Goal: Task Accomplishment & Management: Use online tool/utility

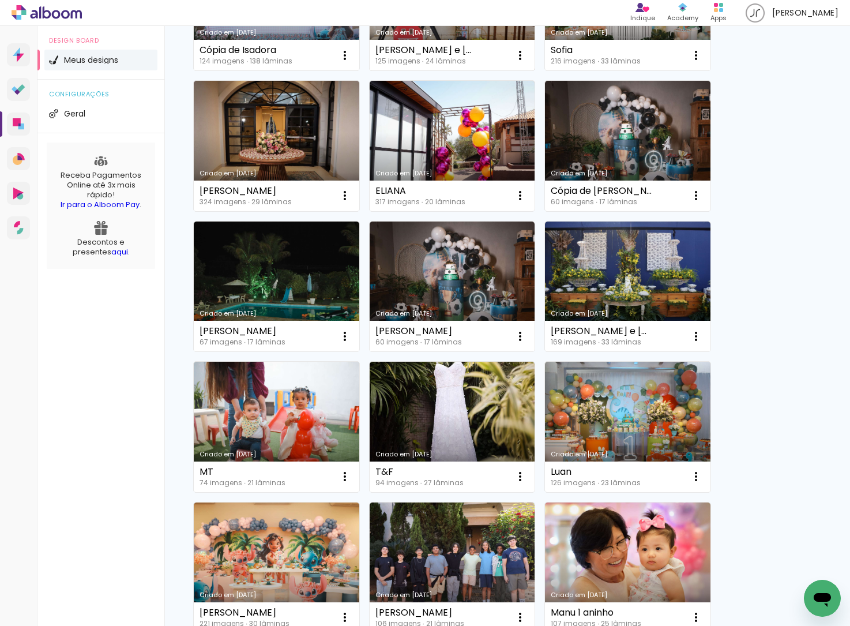
scroll to position [352, 0]
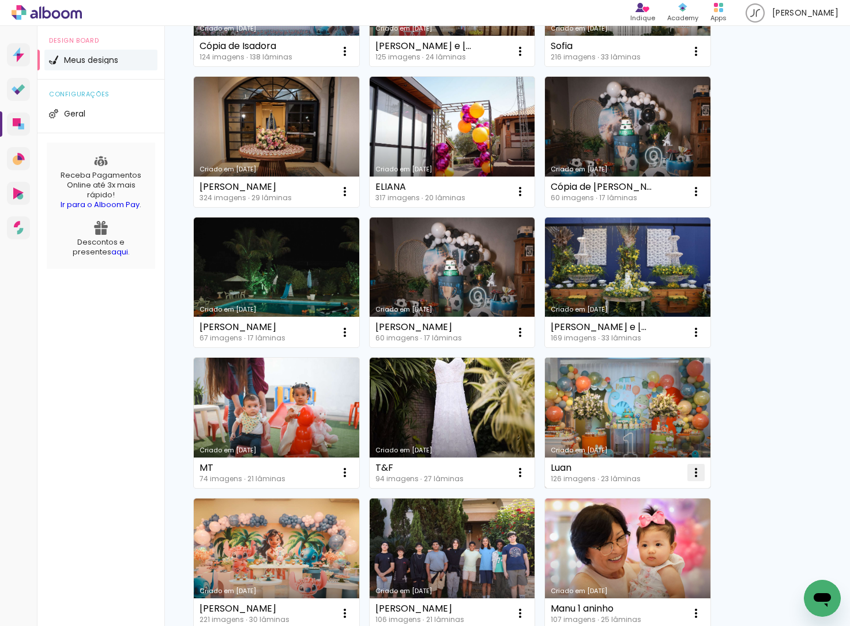
click at [701, 471] on iron-icon at bounding box center [696, 472] width 14 height 14
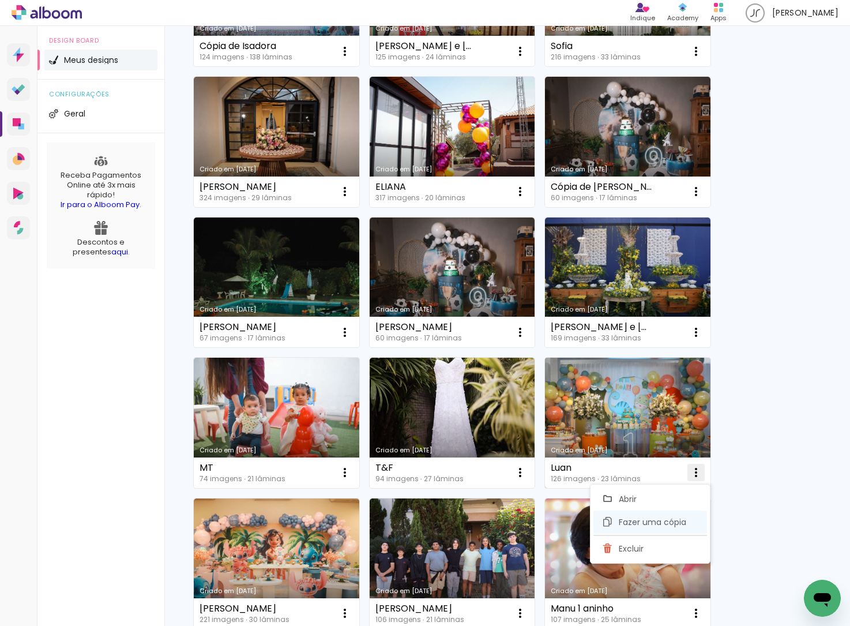
click at [672, 518] on span "Fazer uma cópia" at bounding box center [652, 522] width 67 height 8
type input "Cópia de Luan"
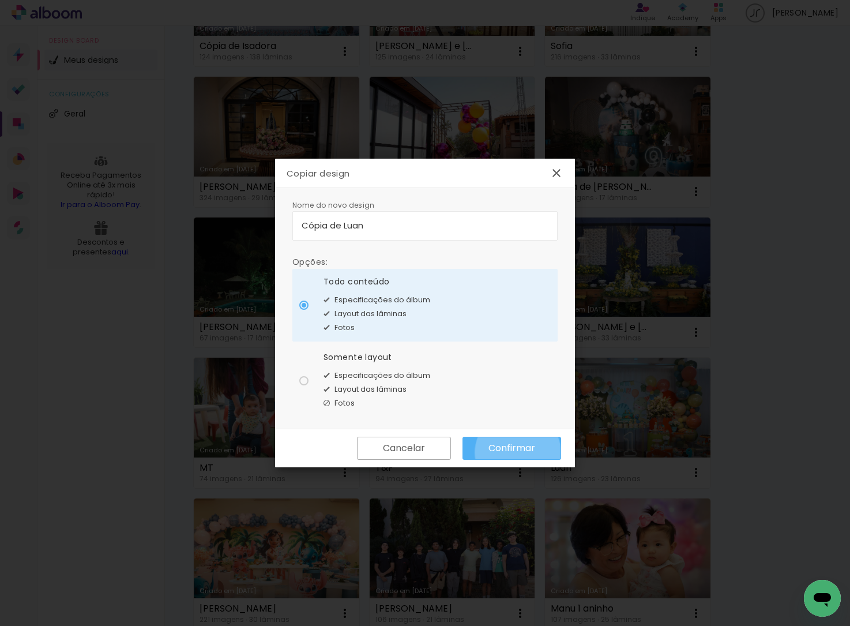
click at [0, 0] on slot "Confirmar" at bounding box center [0, 0] width 0 height 0
